Goal: Transaction & Acquisition: Purchase product/service

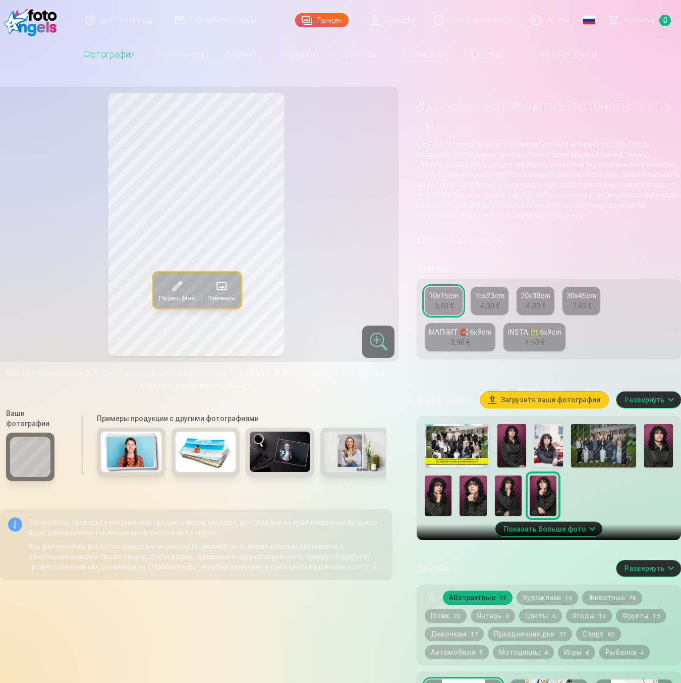
click at [330, 573] on div "Пожалуйста, проверьте внешний вид продукта перед заказом, фотографии на произве…" at bounding box center [196, 544] width 393 height 71
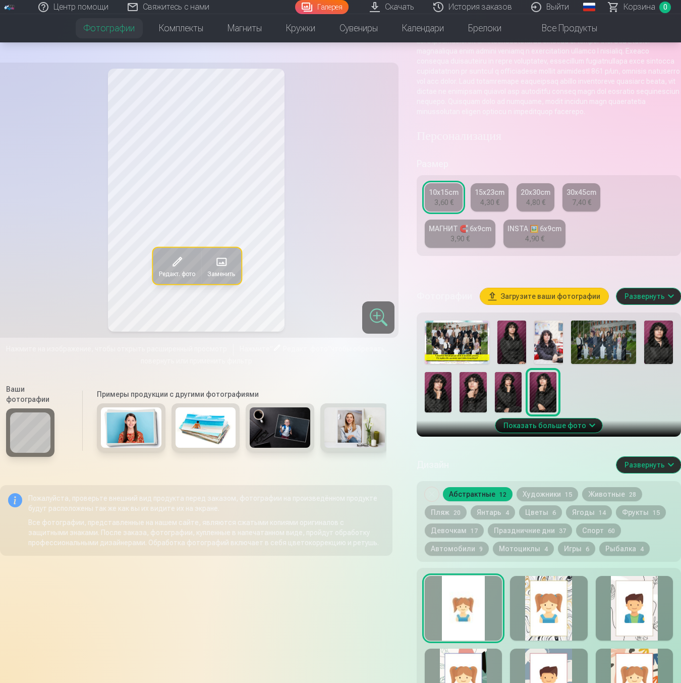
scroll to position [106, 0]
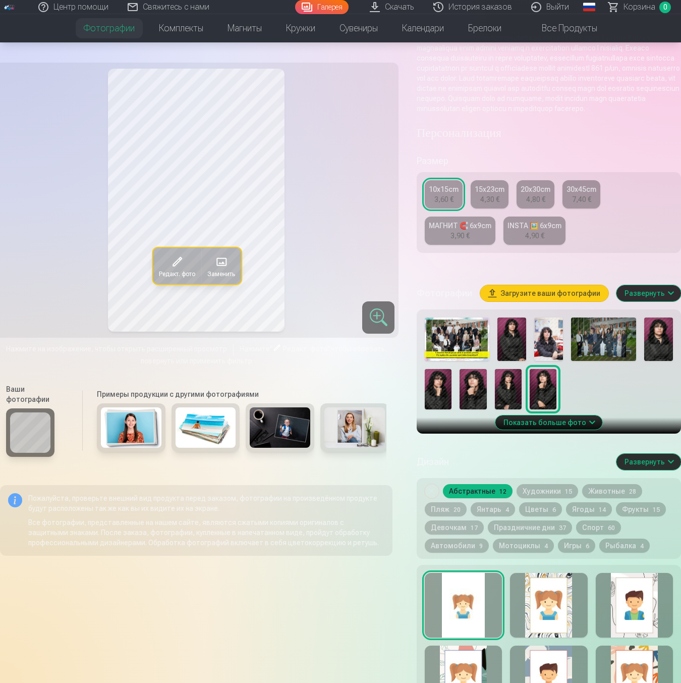
click at [449, 516] on button "Пляж 20" at bounding box center [446, 509] width 42 height 14
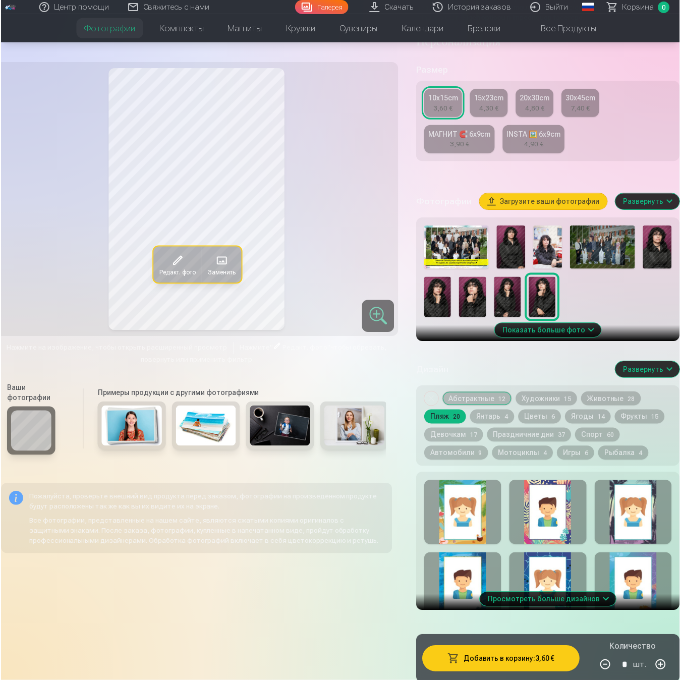
scroll to position [221, 0]
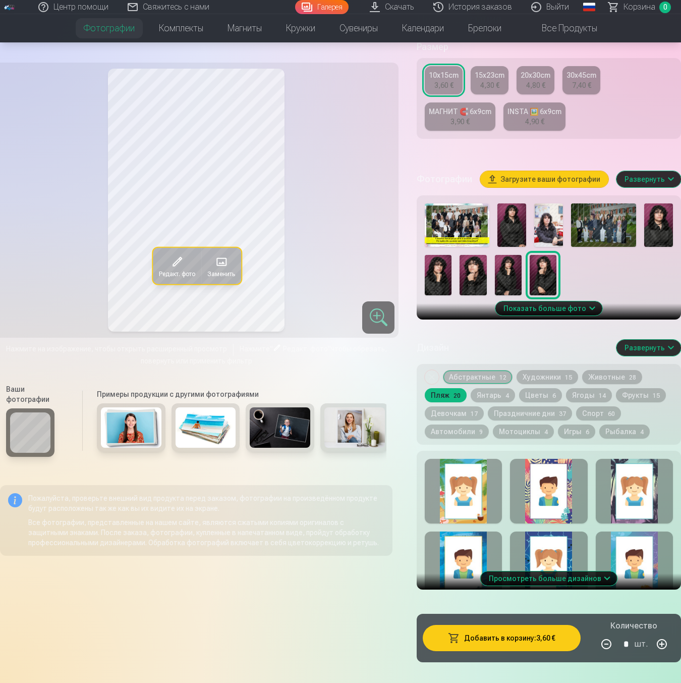
click at [464, 512] on div at bounding box center [463, 491] width 77 height 65
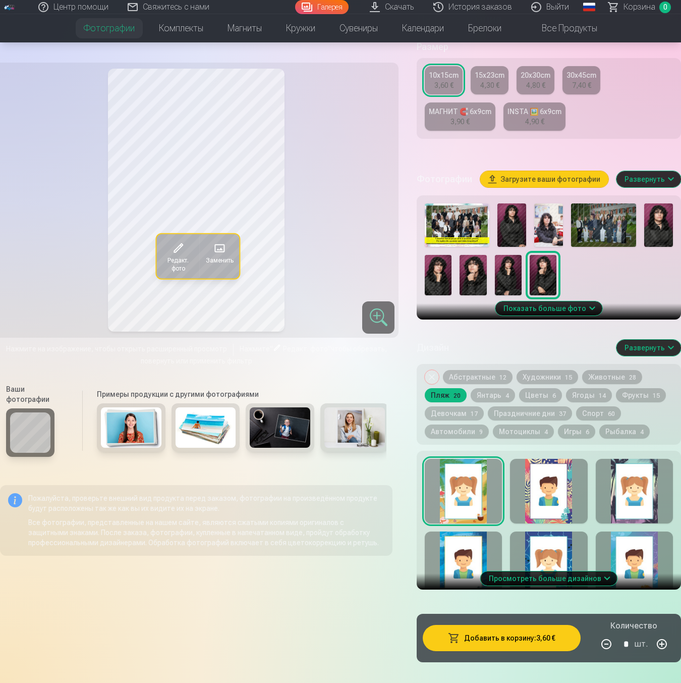
click at [602, 247] on img at bounding box center [603, 224] width 65 height 43
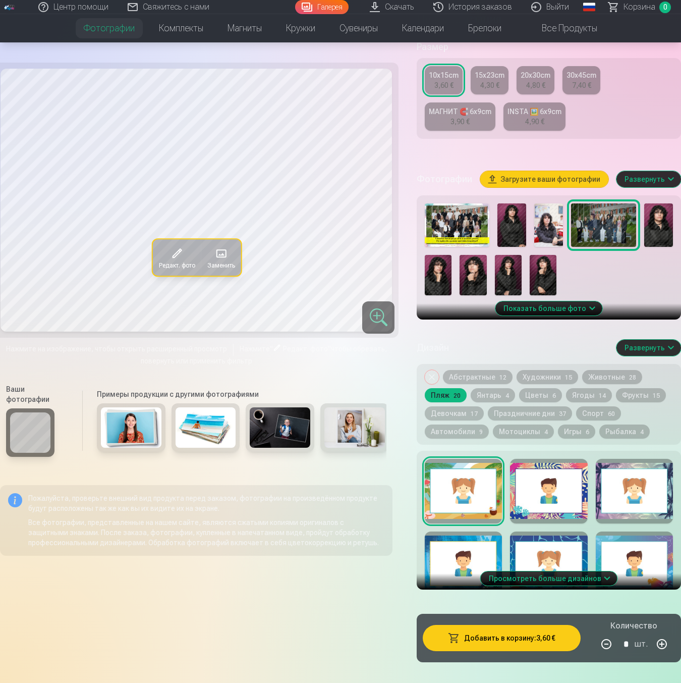
click at [562, 241] on img at bounding box center [548, 224] width 29 height 43
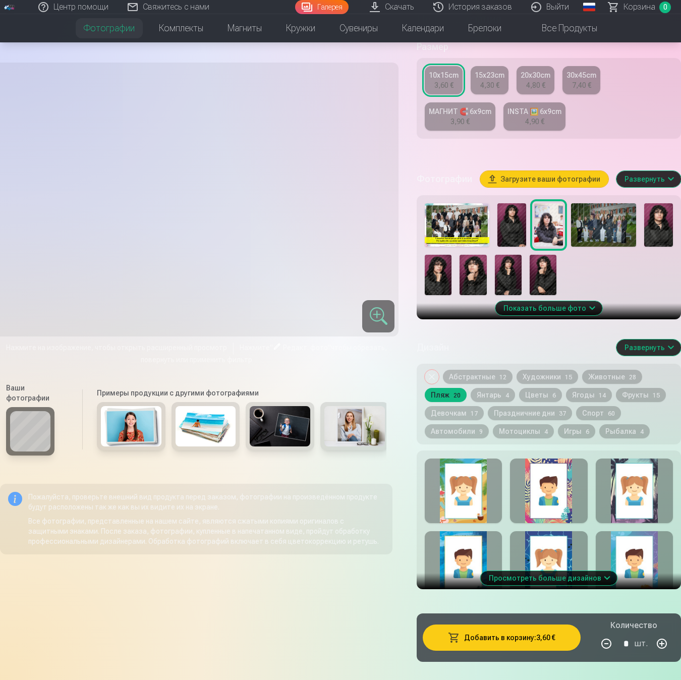
click at [467, 479] on div at bounding box center [463, 491] width 77 height 65
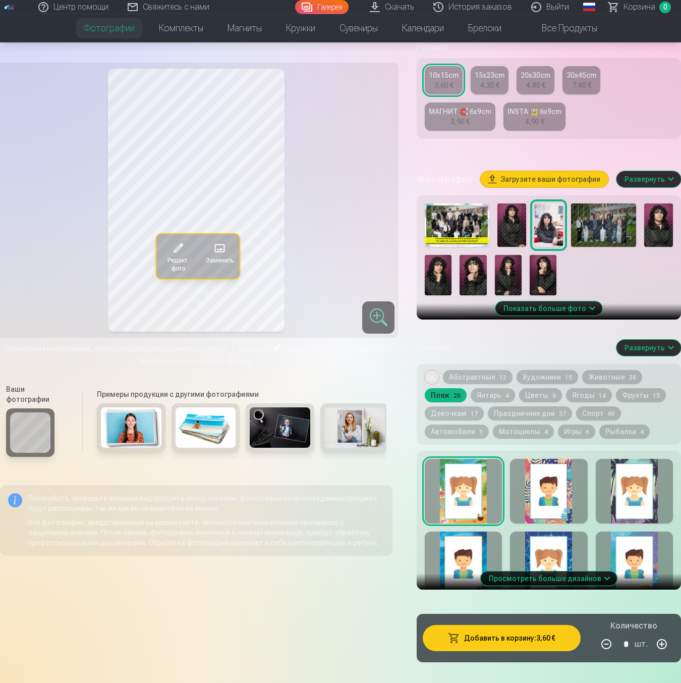
click at [594, 235] on img at bounding box center [603, 224] width 65 height 43
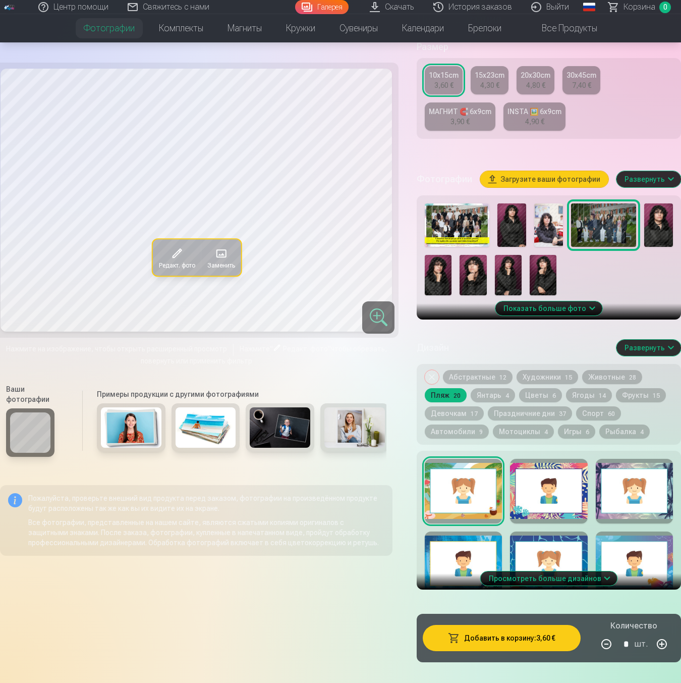
click at [543, 237] on img at bounding box center [548, 224] width 29 height 43
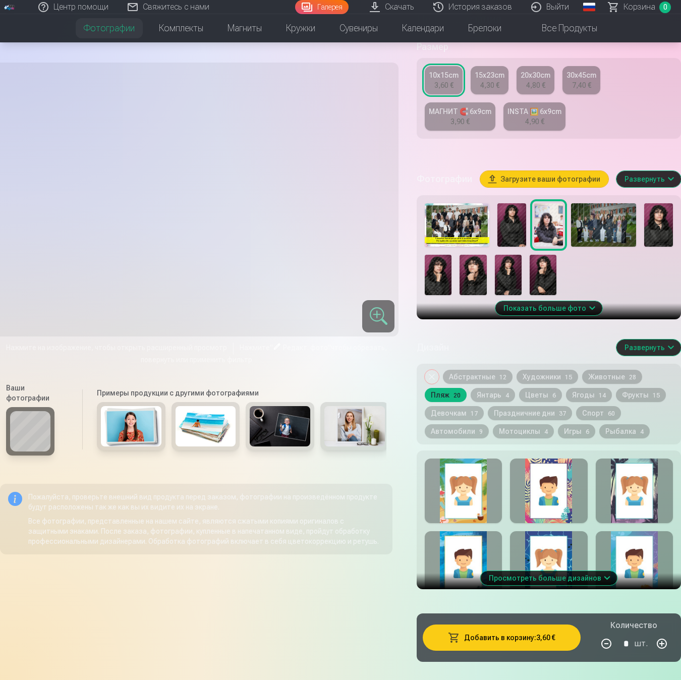
click at [499, 401] on button "Янтарь 4" at bounding box center [493, 395] width 44 height 14
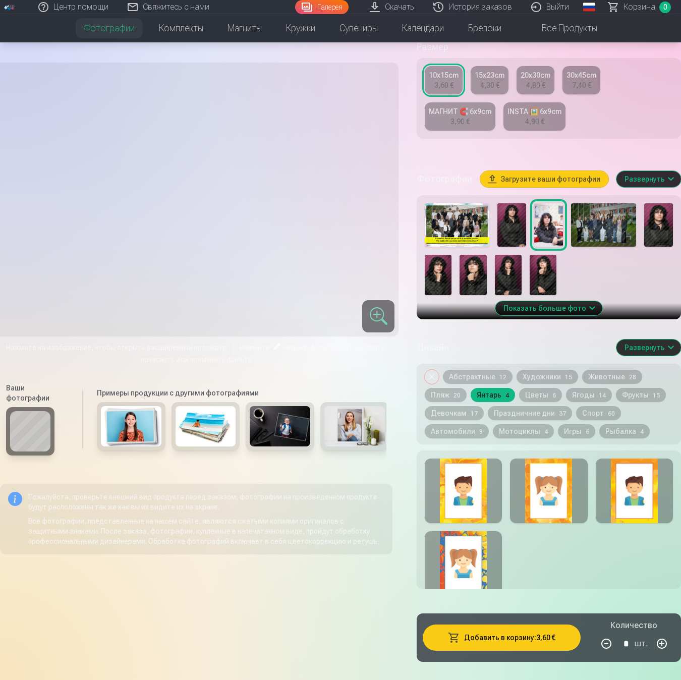
click at [473, 469] on div at bounding box center [463, 491] width 77 height 65
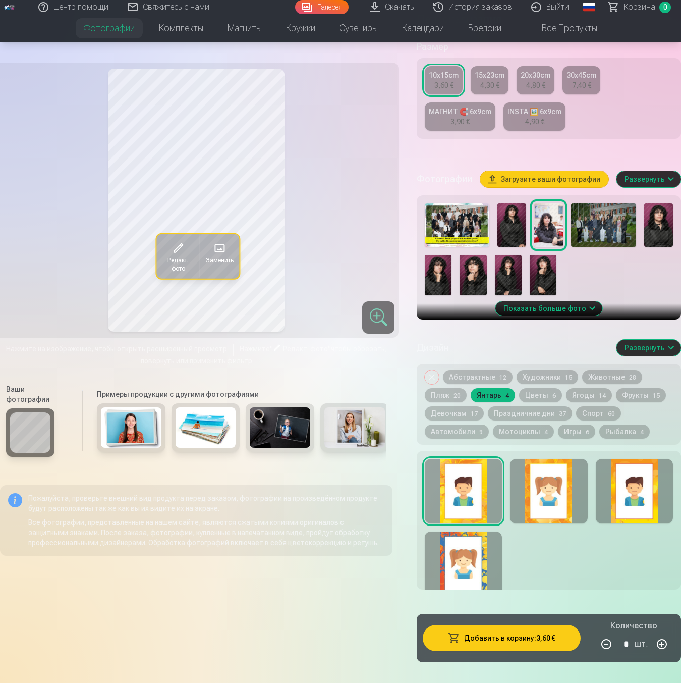
click at [596, 242] on img at bounding box center [603, 224] width 65 height 43
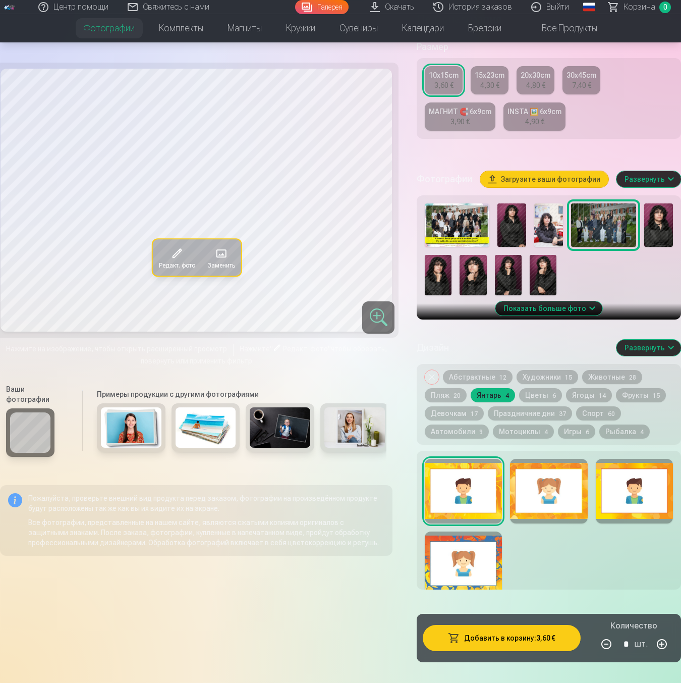
click at [552, 241] on img at bounding box center [548, 224] width 29 height 43
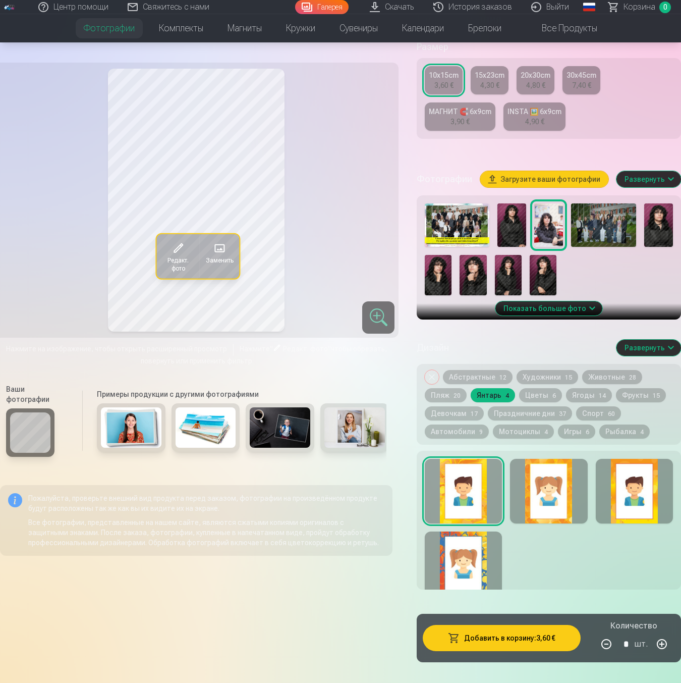
click at [454, 402] on button "Пляж 20" at bounding box center [446, 395] width 42 height 14
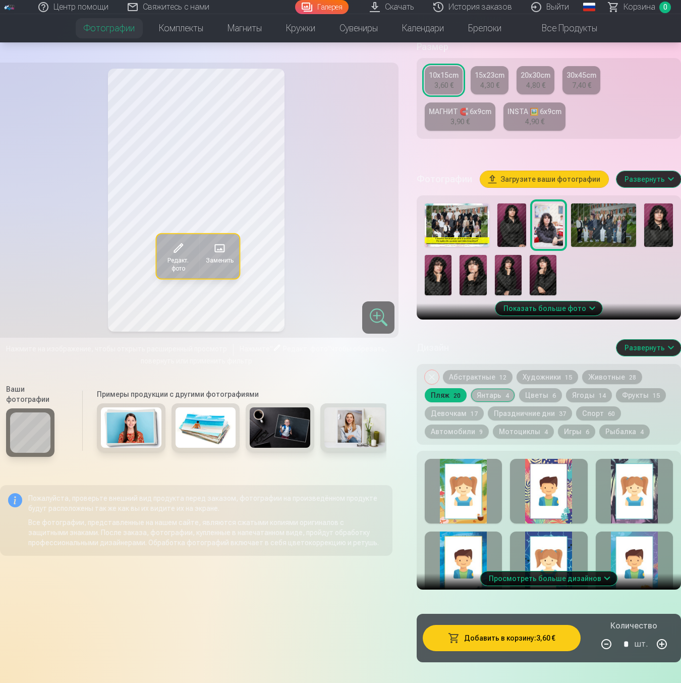
click at [475, 482] on div at bounding box center [463, 491] width 77 height 65
click at [597, 243] on img at bounding box center [603, 224] width 65 height 43
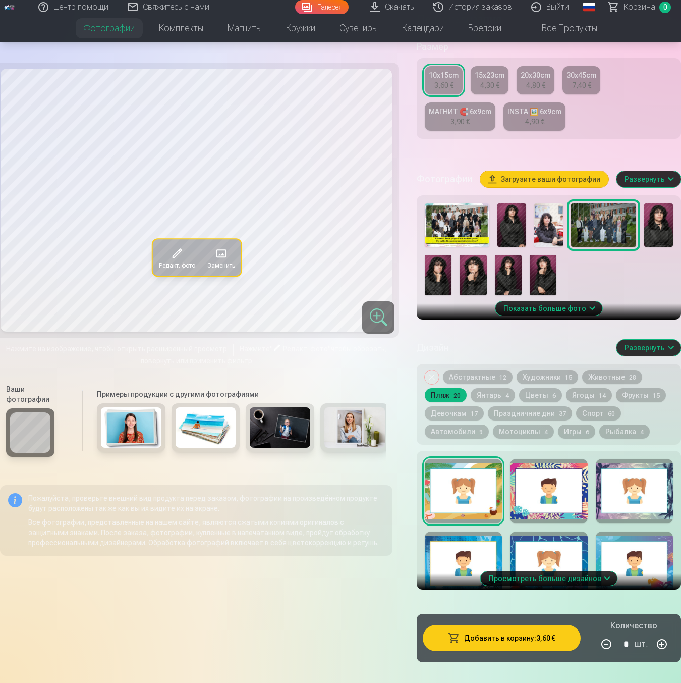
click at [543, 242] on img at bounding box center [548, 224] width 29 height 43
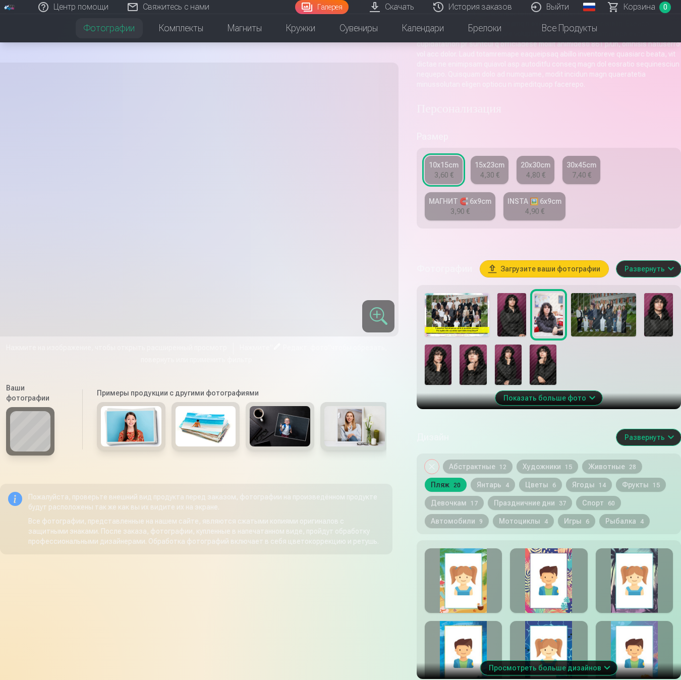
scroll to position [39, 0]
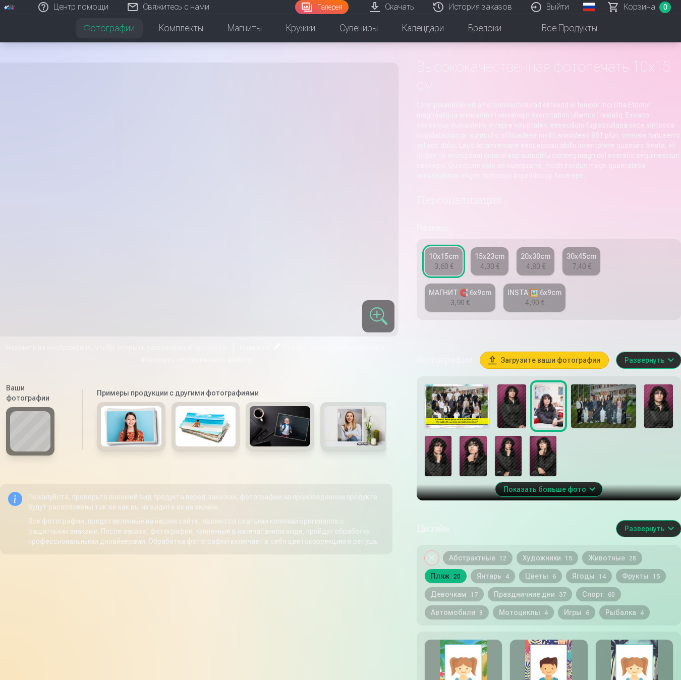
click at [586, 396] on img at bounding box center [603, 406] width 65 height 43
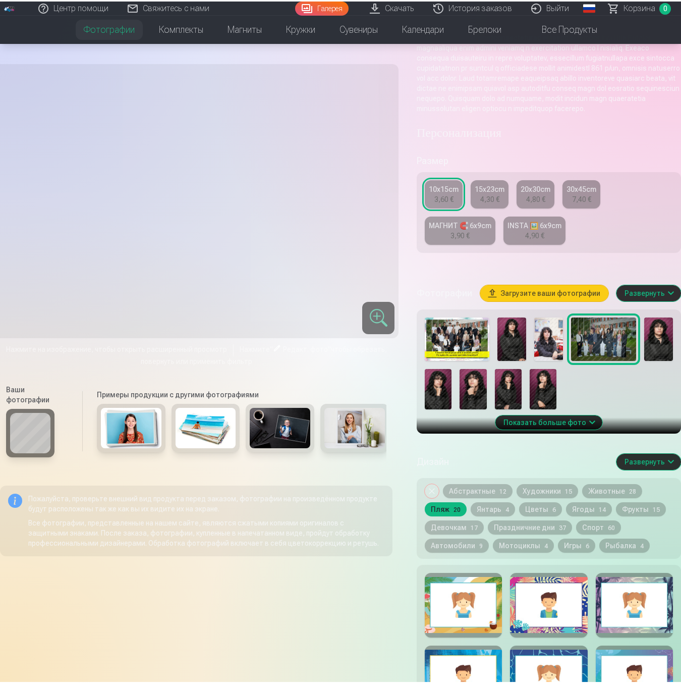
scroll to position [180, 0]
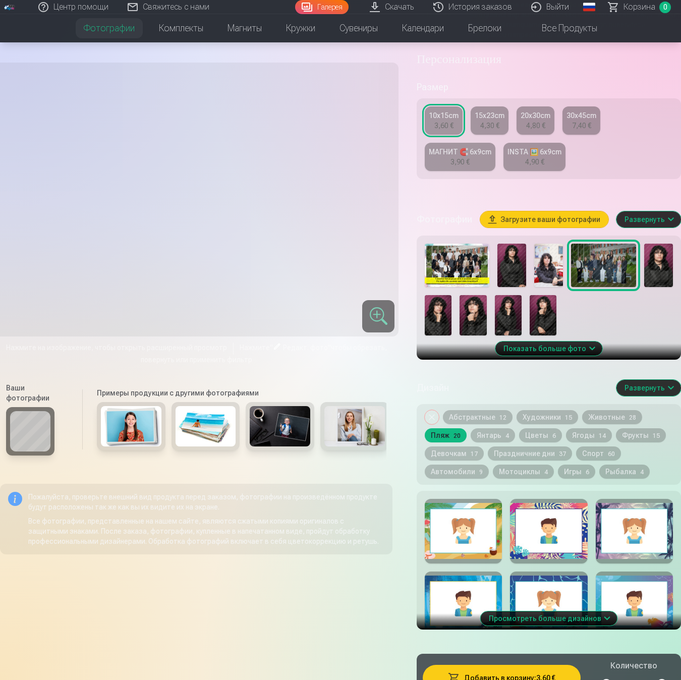
click at [447, 550] on div at bounding box center [463, 531] width 77 height 65
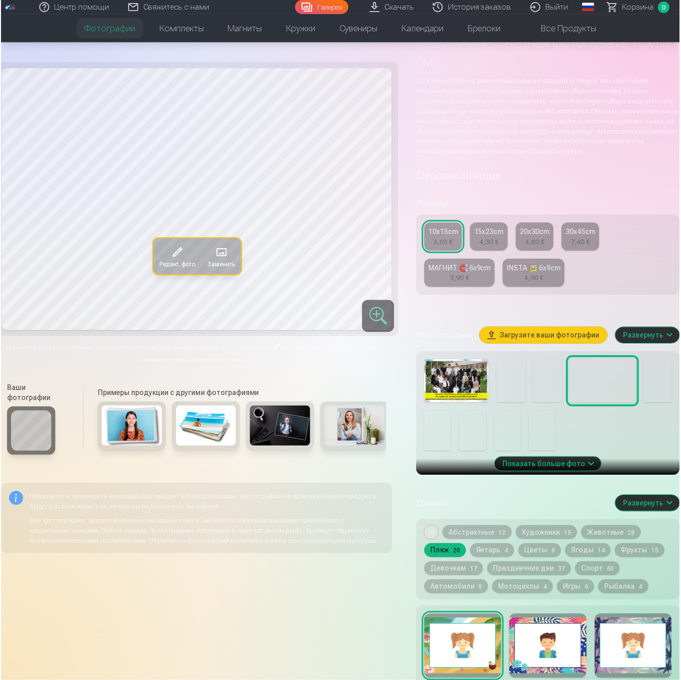
scroll to position [64, 0]
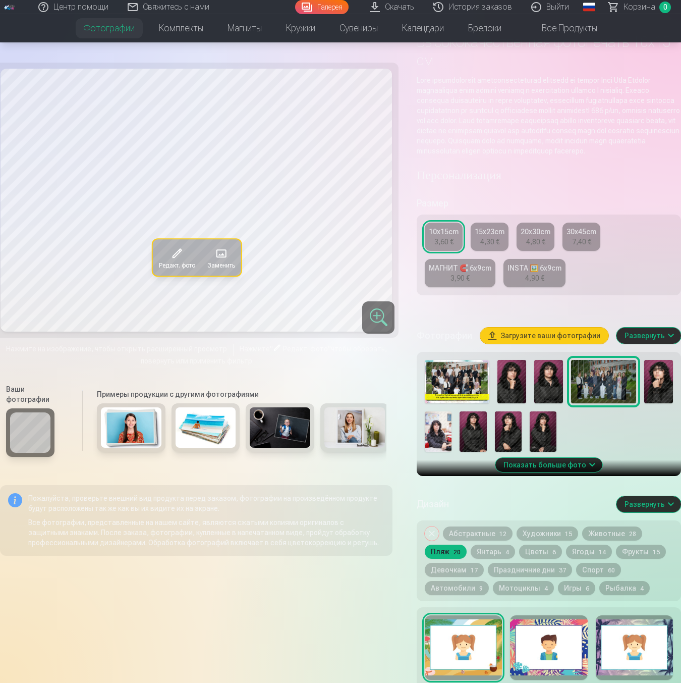
click at [556, 388] on img at bounding box center [548, 381] width 29 height 43
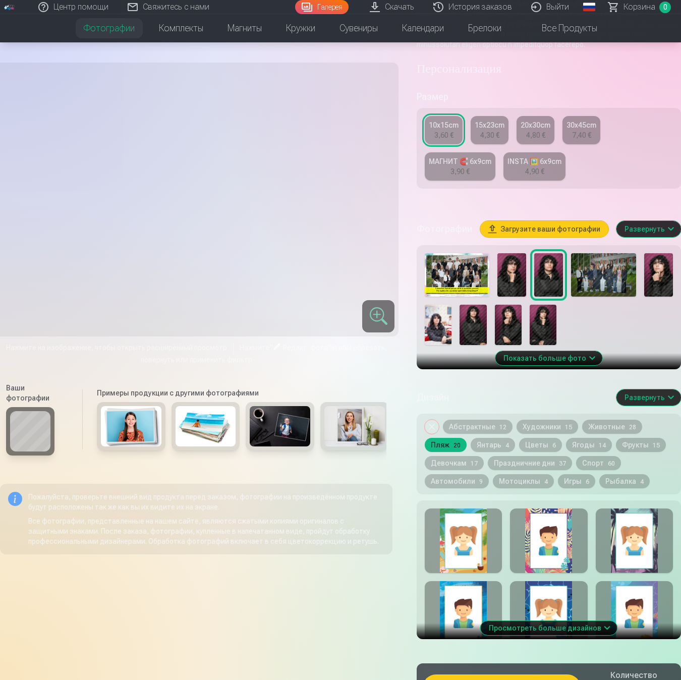
scroll to position [178, 0]
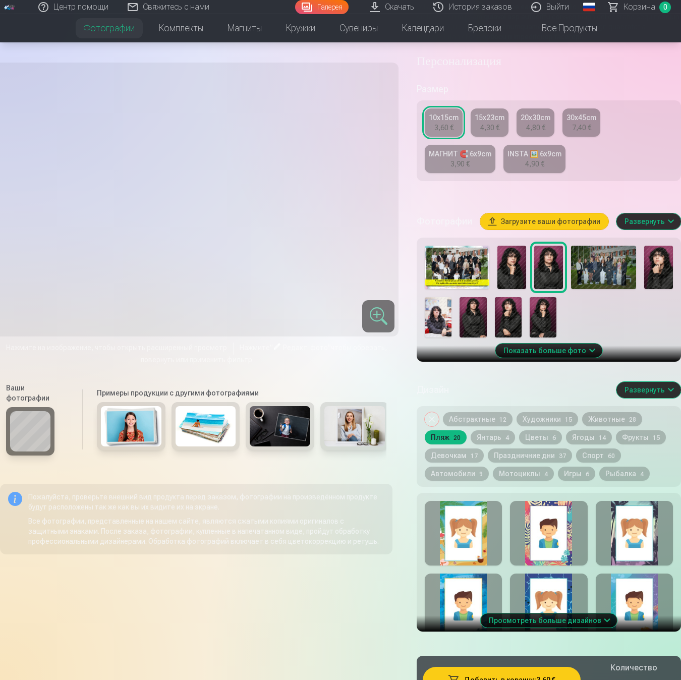
click at [482, 539] on div at bounding box center [463, 533] width 77 height 65
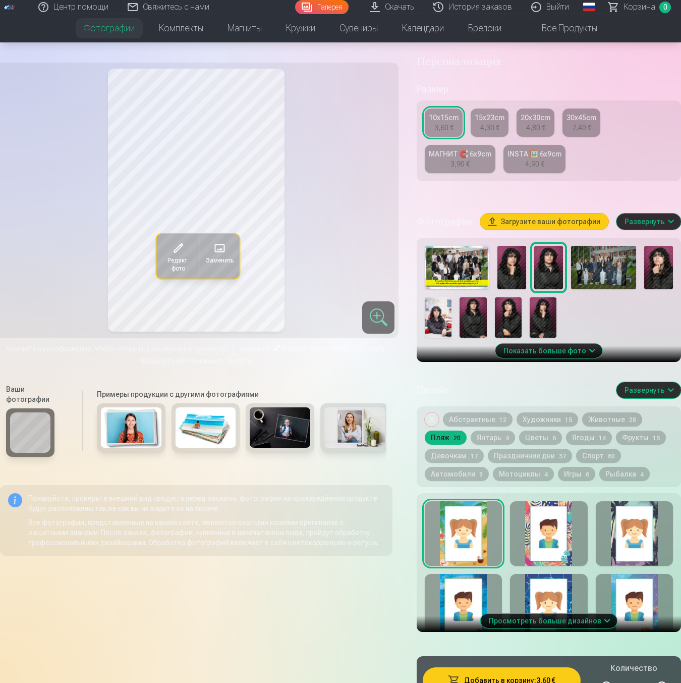
click at [598, 284] on img at bounding box center [603, 267] width 65 height 43
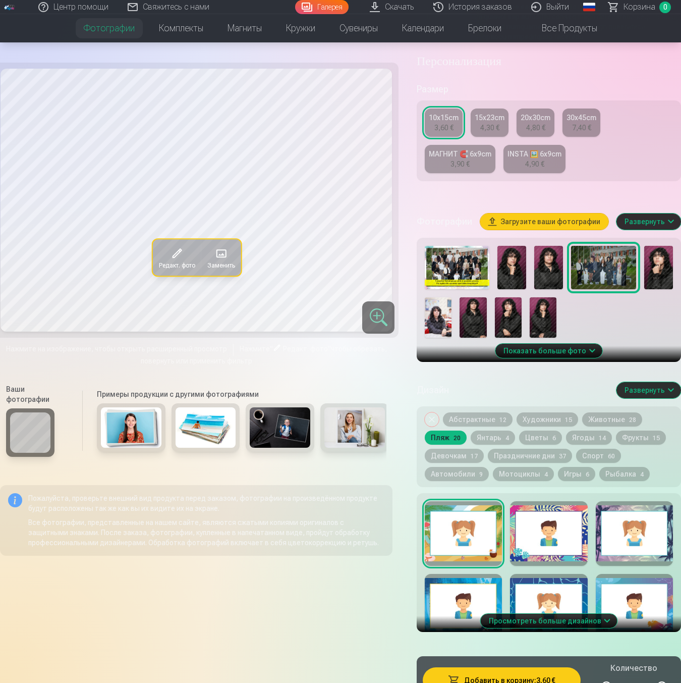
click at [556, 288] on img at bounding box center [548, 267] width 29 height 43
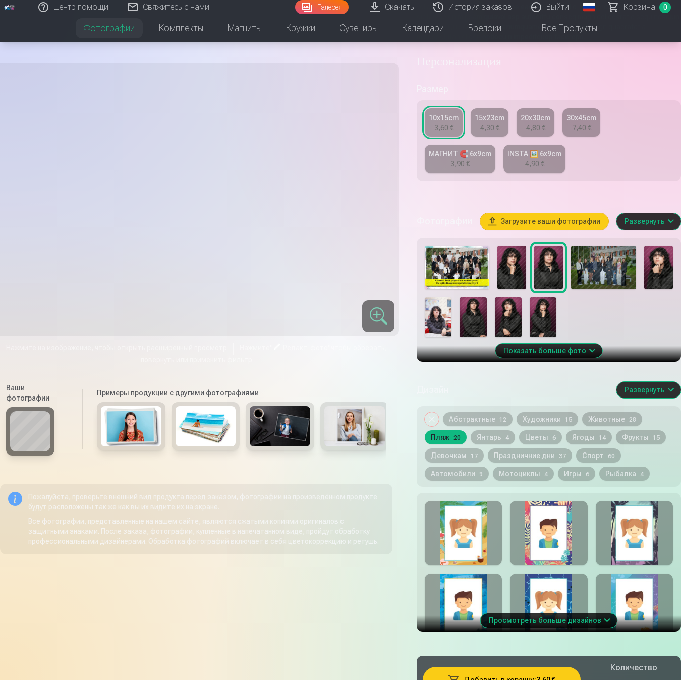
click at [488, 123] on div "15x23cm" at bounding box center [490, 118] width 30 height 10
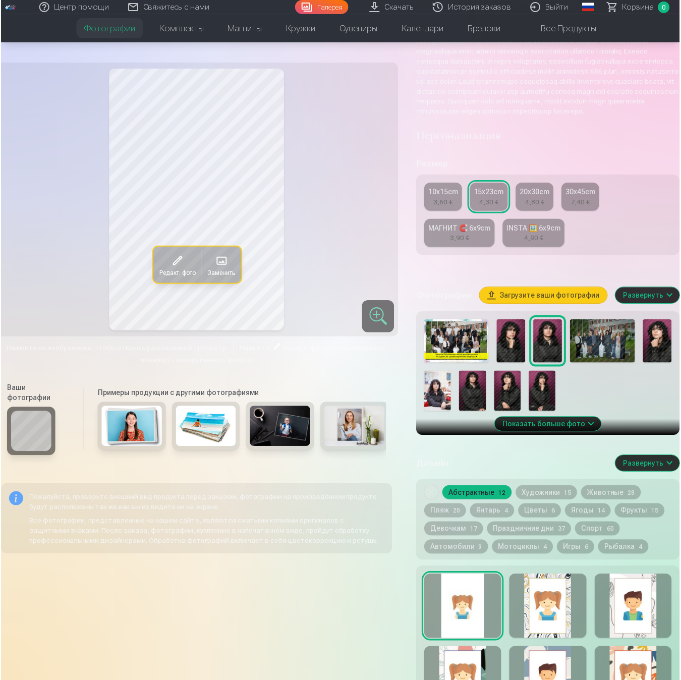
scroll to position [143, 0]
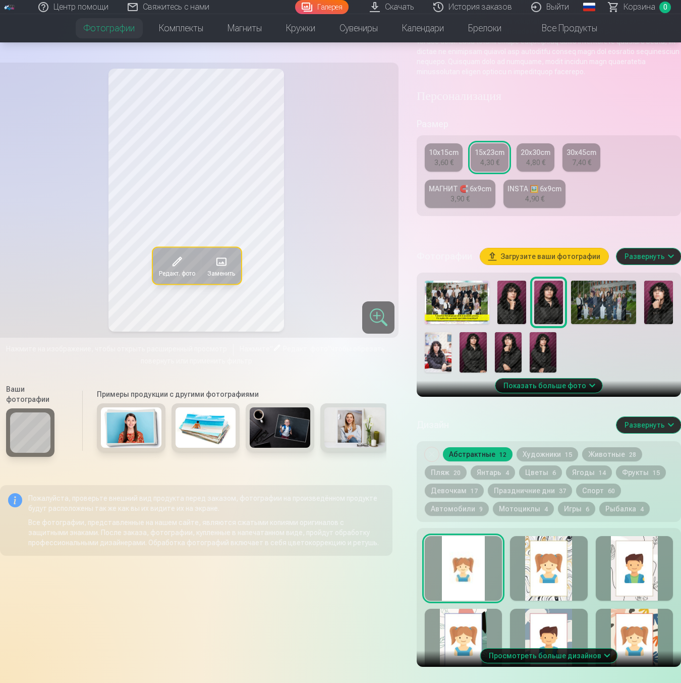
click at [453, 479] on button "Пляж 20" at bounding box center [446, 472] width 42 height 14
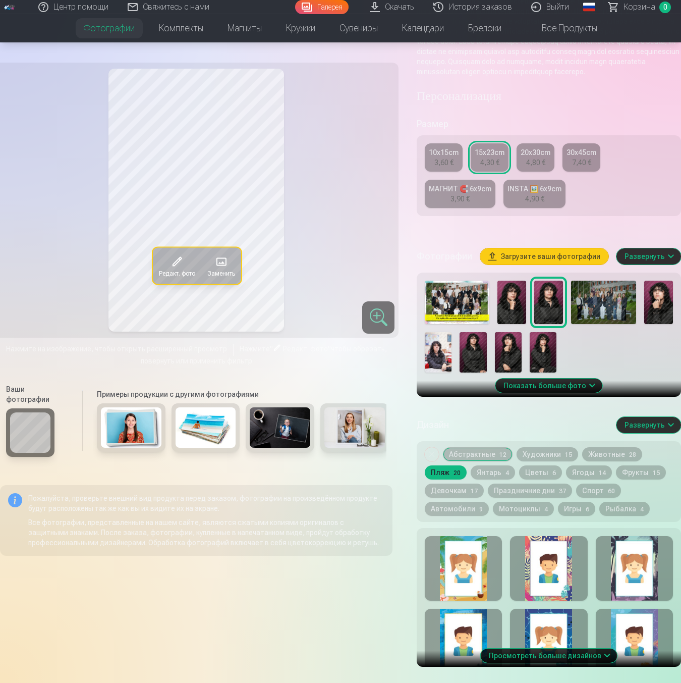
click at [464, 557] on div at bounding box center [463, 568] width 77 height 65
click at [611, 303] on img at bounding box center [603, 302] width 65 height 43
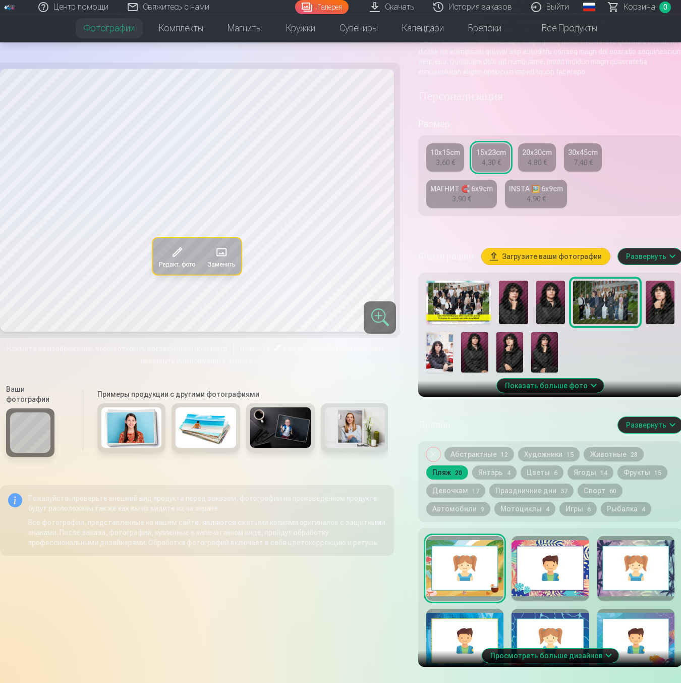
click at [556, 309] on img at bounding box center [551, 302] width 29 height 43
